Goal: Information Seeking & Learning: Learn about a topic

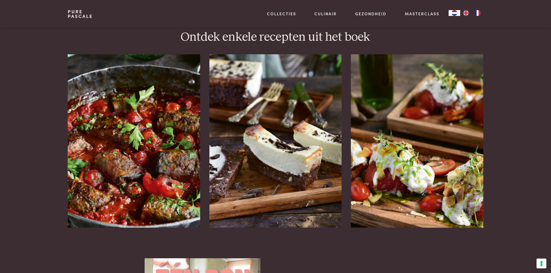
scroll to position [700, 0]
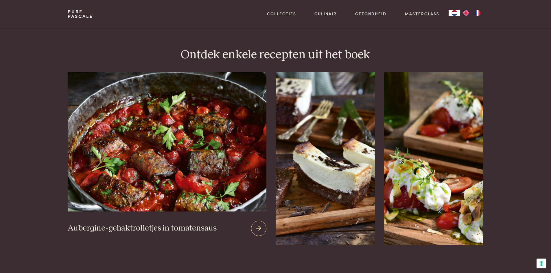
click at [139, 155] on img at bounding box center [167, 142] width 199 height 140
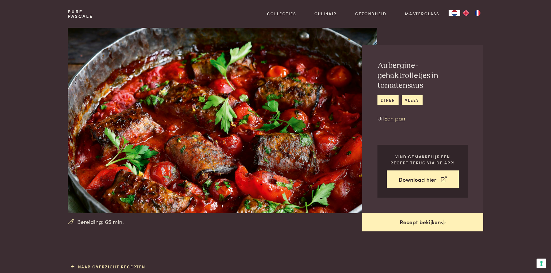
click at [418, 221] on link "Recept bekijken" at bounding box center [422, 222] width 121 height 19
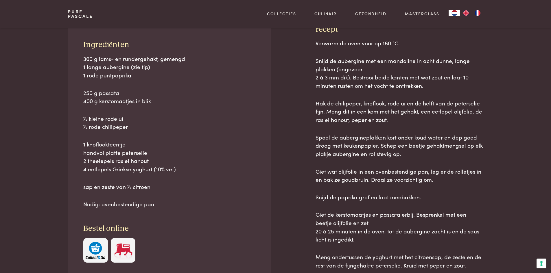
scroll to position [262, 0]
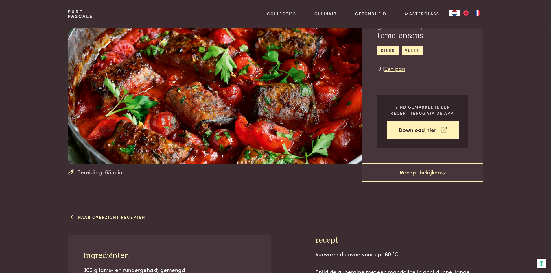
scroll to position [2, 0]
